Goal: Task Accomplishment & Management: Manage account settings

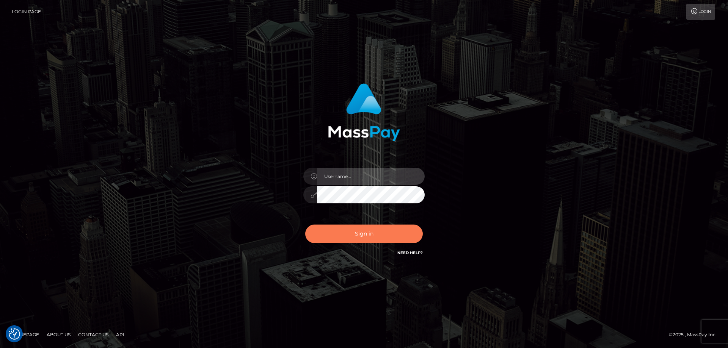
type input "emmy.navach"
click at [358, 239] on button "Sign in" at bounding box center [363, 234] width 117 height 19
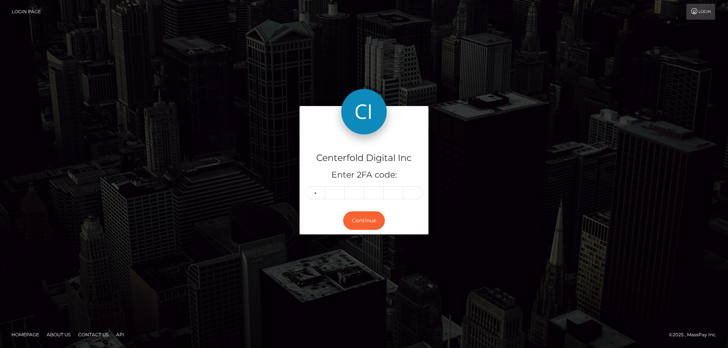
type input "1"
type input "6"
type input "9"
type input "7"
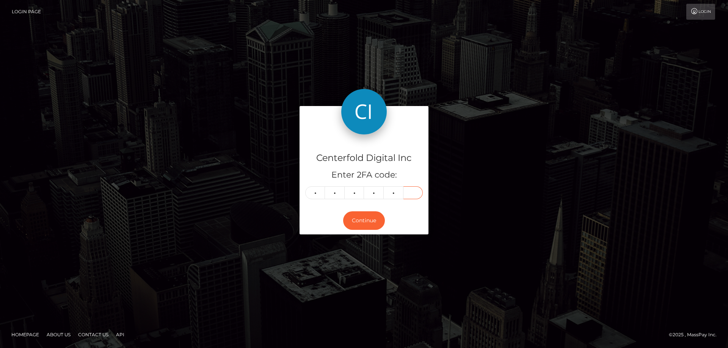
type input "8"
